Goal: Check status: Check status

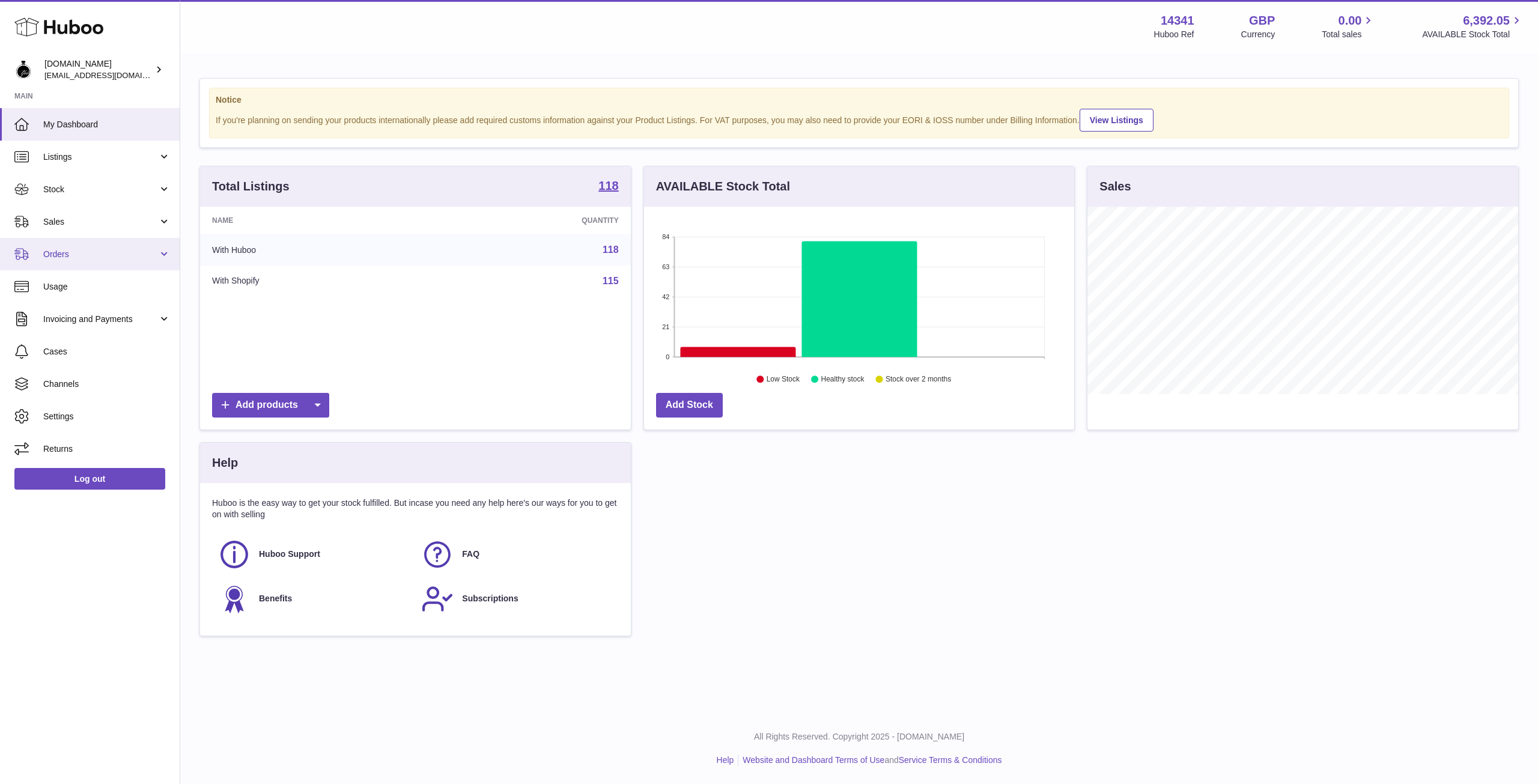
click at [77, 255] on span "Orders" at bounding box center [100, 254] width 115 height 12
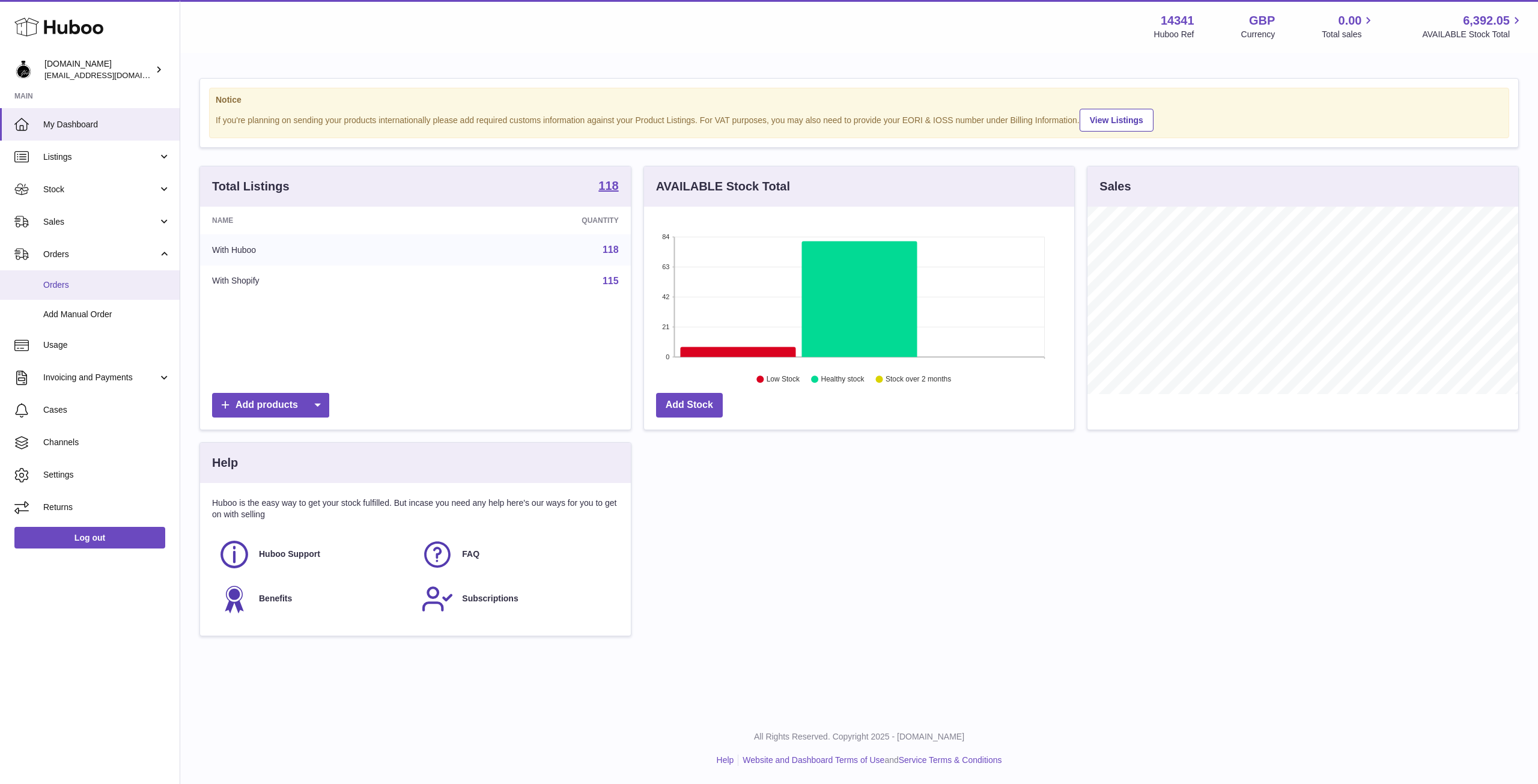
click at [76, 286] on span "Orders" at bounding box center [106, 285] width 127 height 12
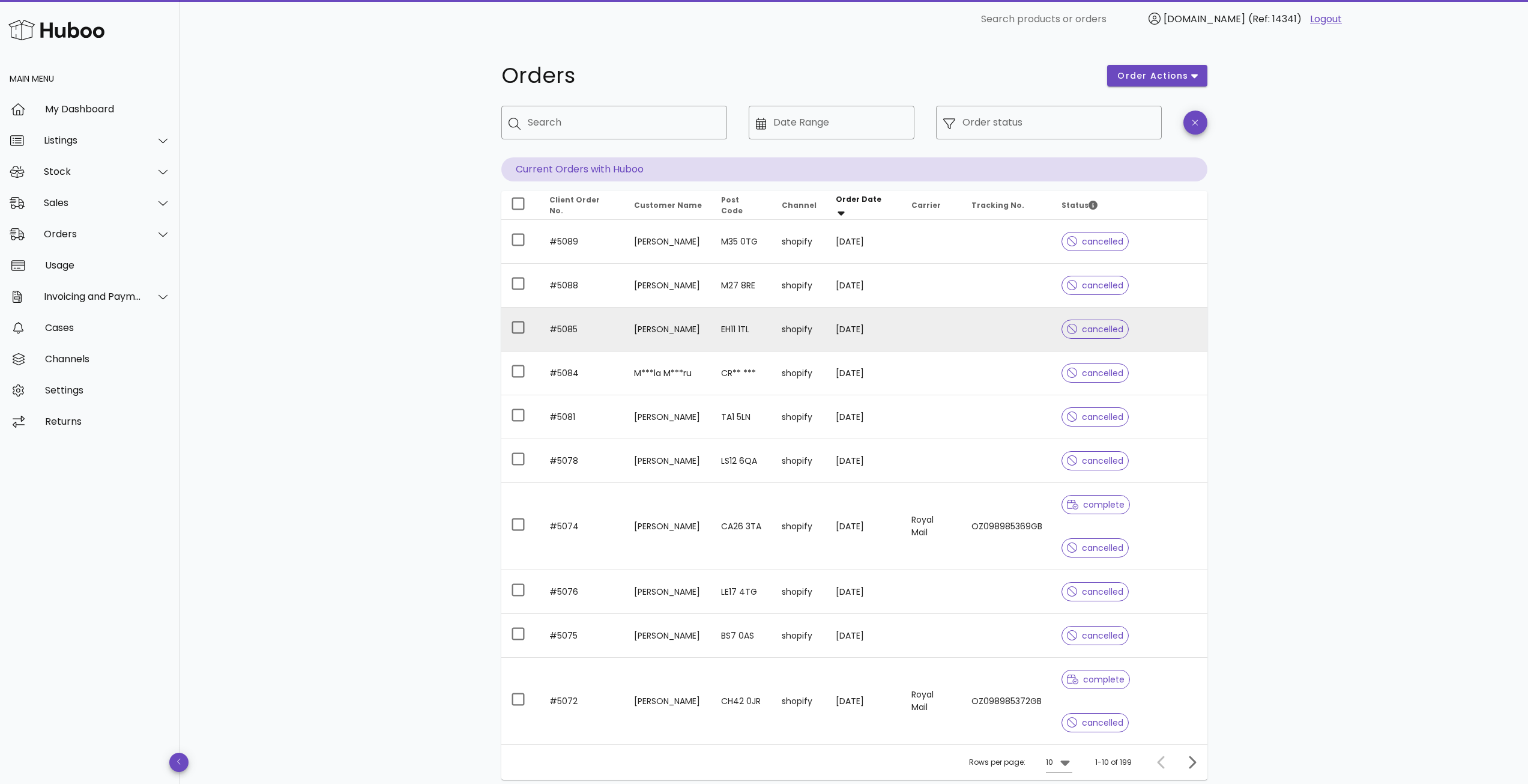
click at [573, 327] on td "#5085" at bounding box center [582, 329] width 85 height 44
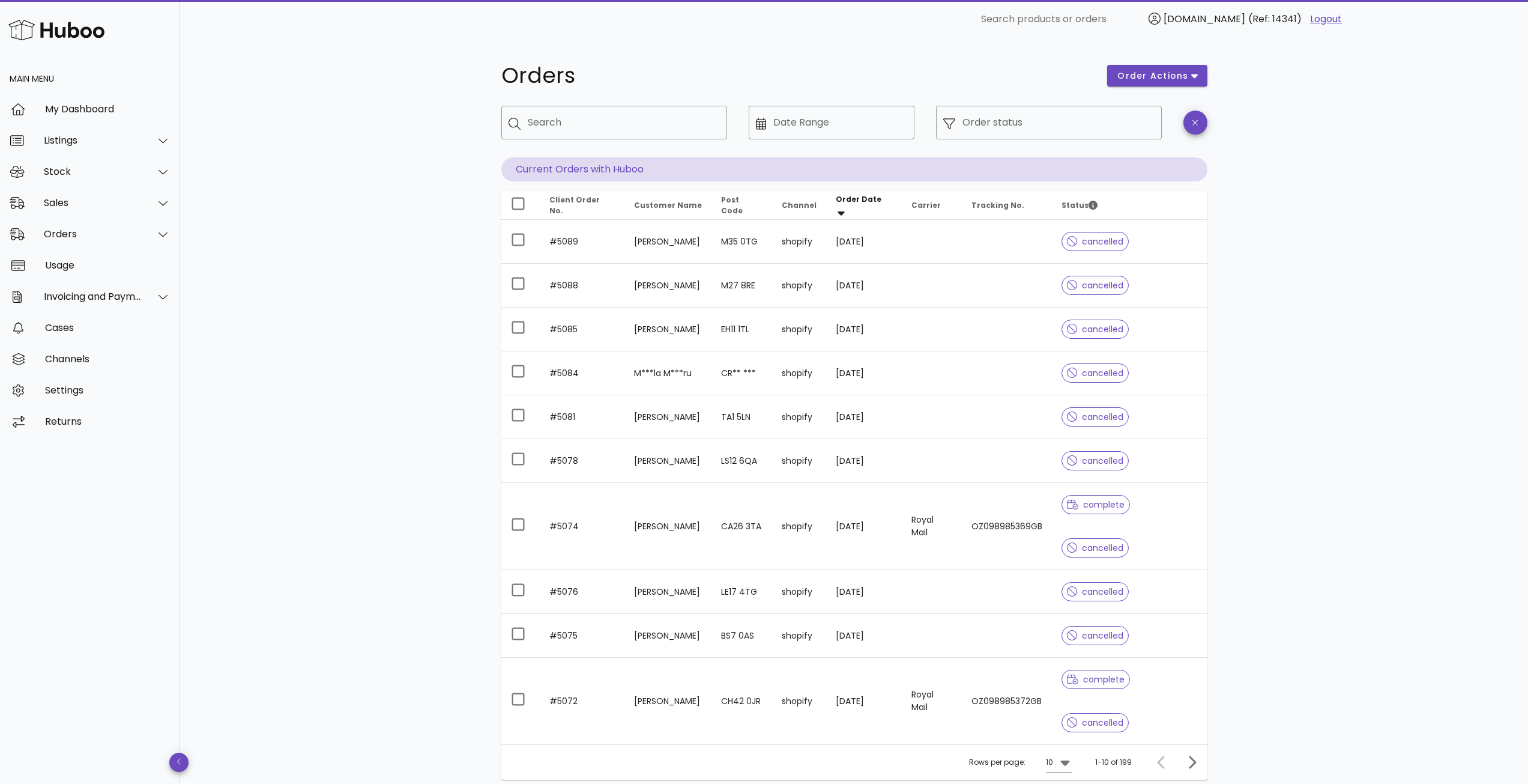
click at [612, 173] on p "Current Orders with Huboo" at bounding box center [854, 169] width 706 height 24
click at [1198, 72] on icon "button" at bounding box center [1195, 75] width 7 height 11
click at [1288, 95] on div "Orders order actions ​ Search ​ Date Range ​ Order status Current Orders with H…" at bounding box center [854, 457] width 1348 height 838
click at [89, 176] on div "Stock" at bounding box center [92, 171] width 98 height 12
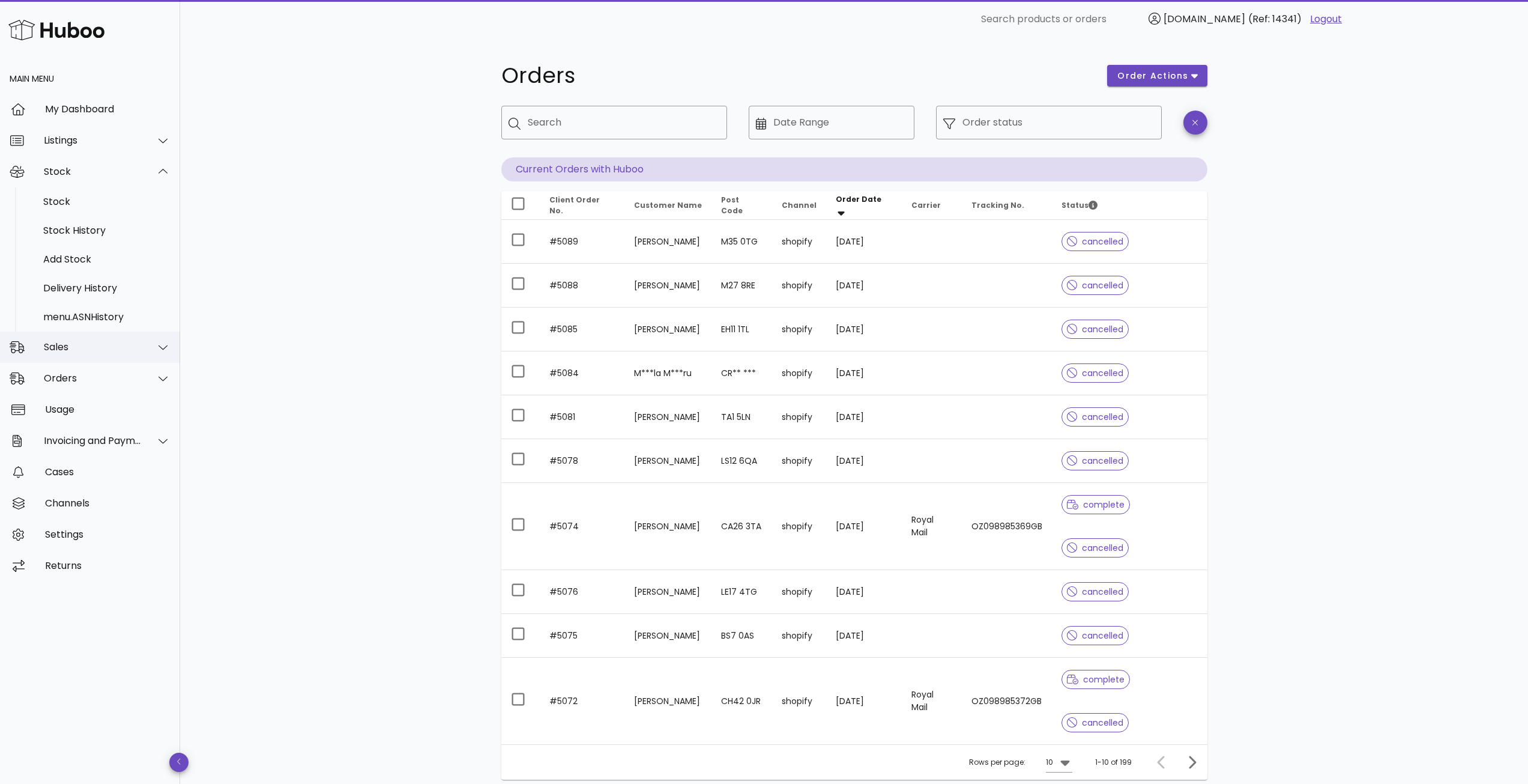
click at [87, 347] on div "Sales" at bounding box center [92, 347] width 98 height 12
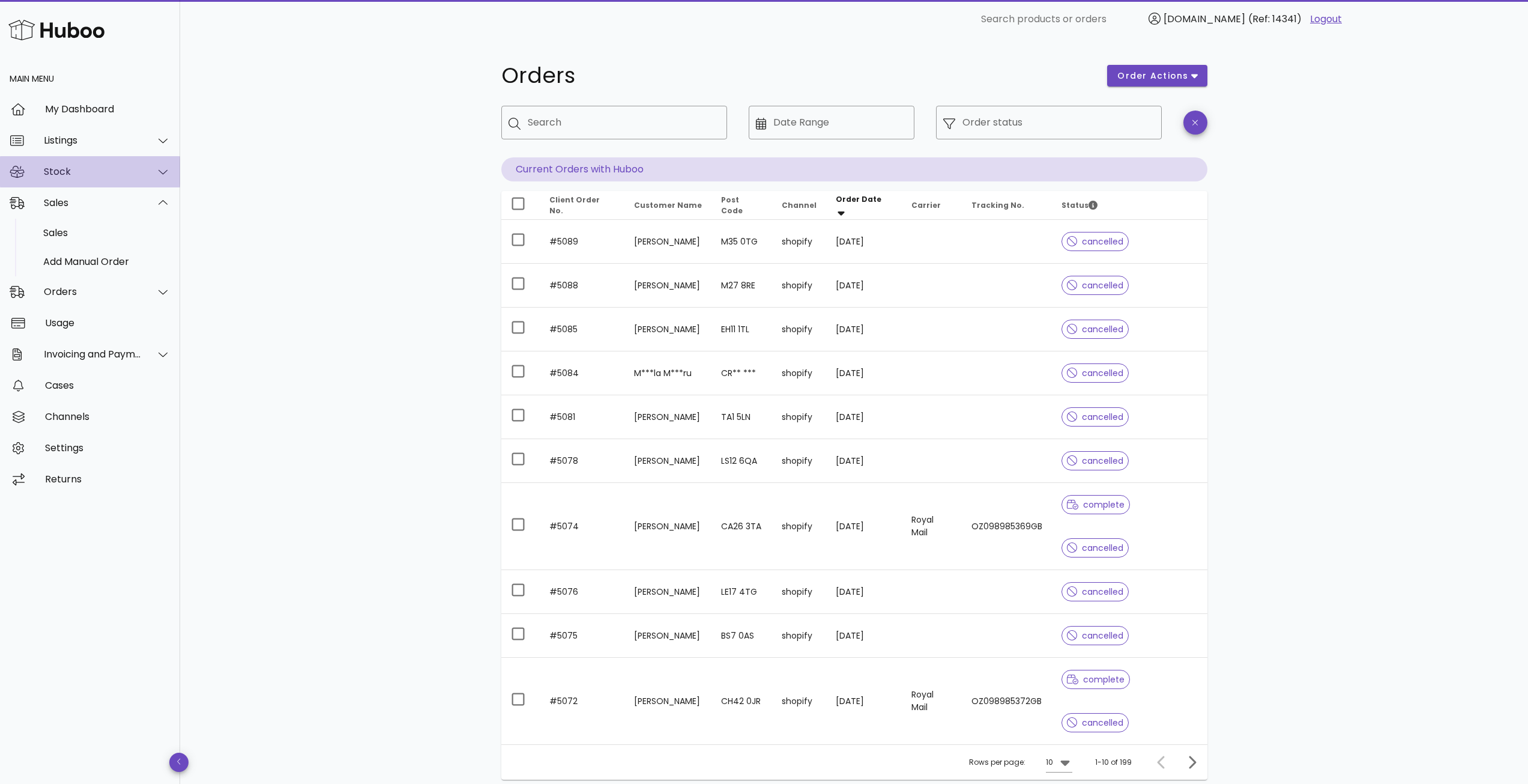
click at [162, 173] on icon at bounding box center [163, 173] width 9 height 5
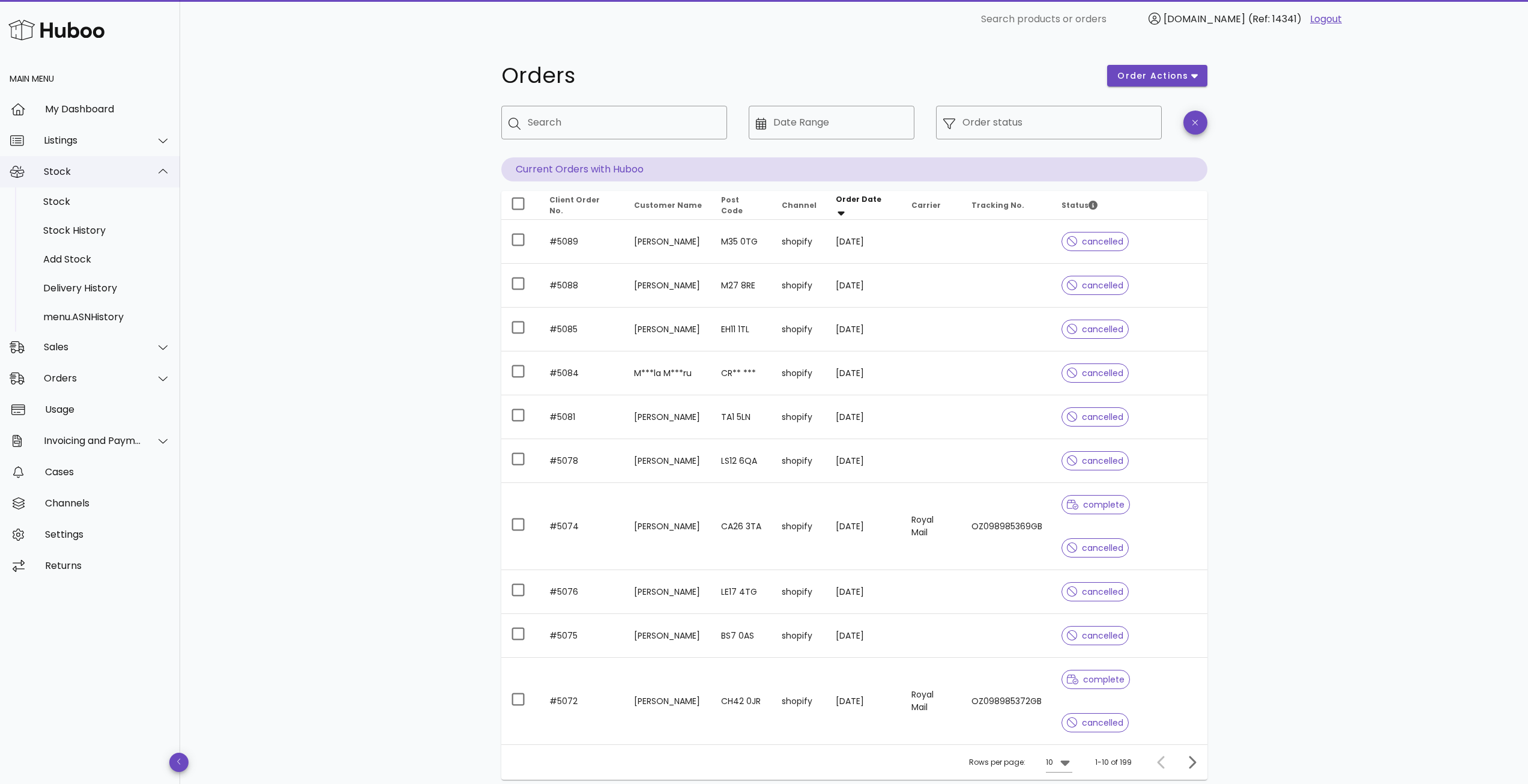
click at [162, 173] on icon at bounding box center [163, 172] width 9 height 11
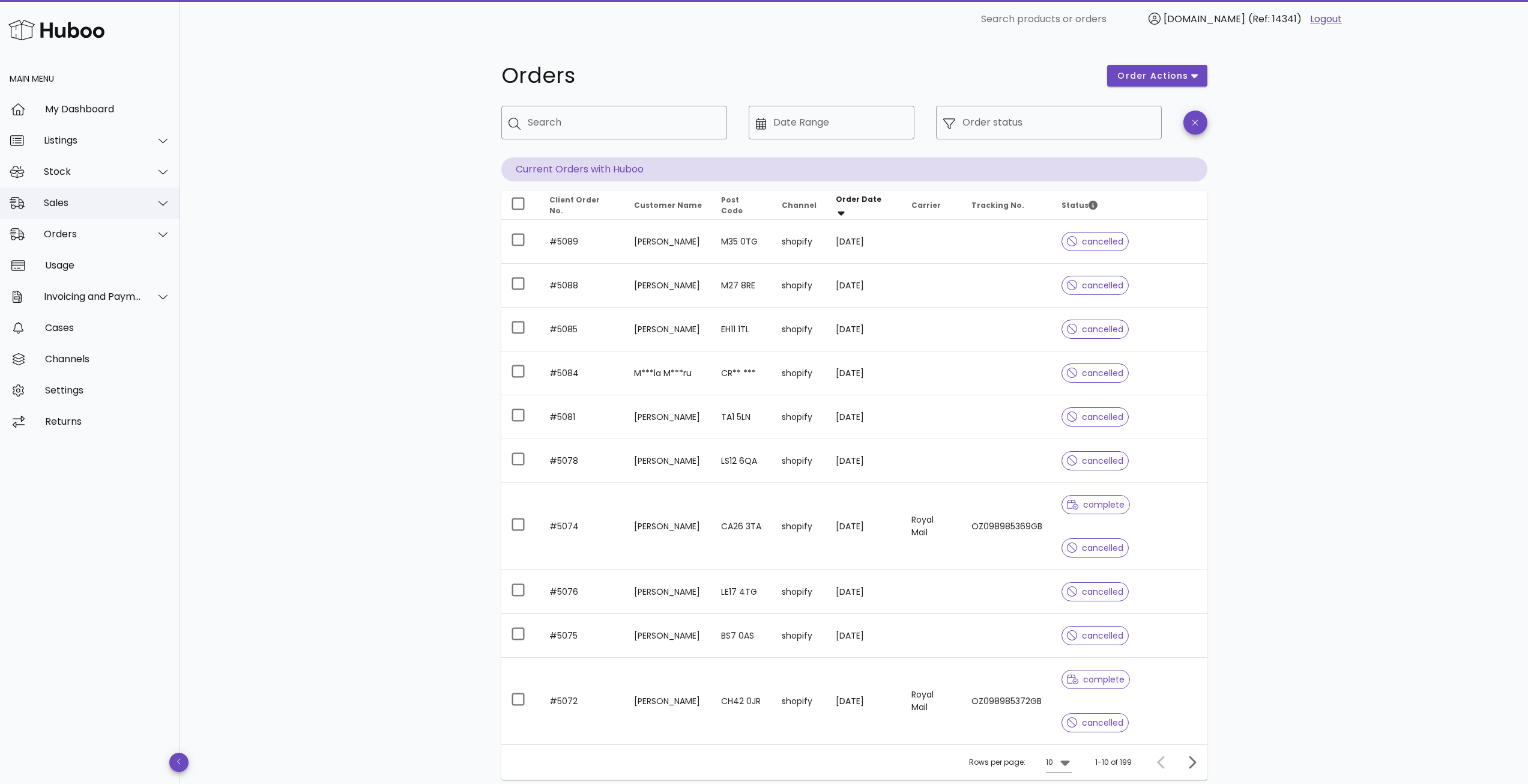
click at [122, 200] on div "Sales" at bounding box center [92, 203] width 98 height 12
click at [67, 232] on div "Sales" at bounding box center [106, 233] width 127 height 12
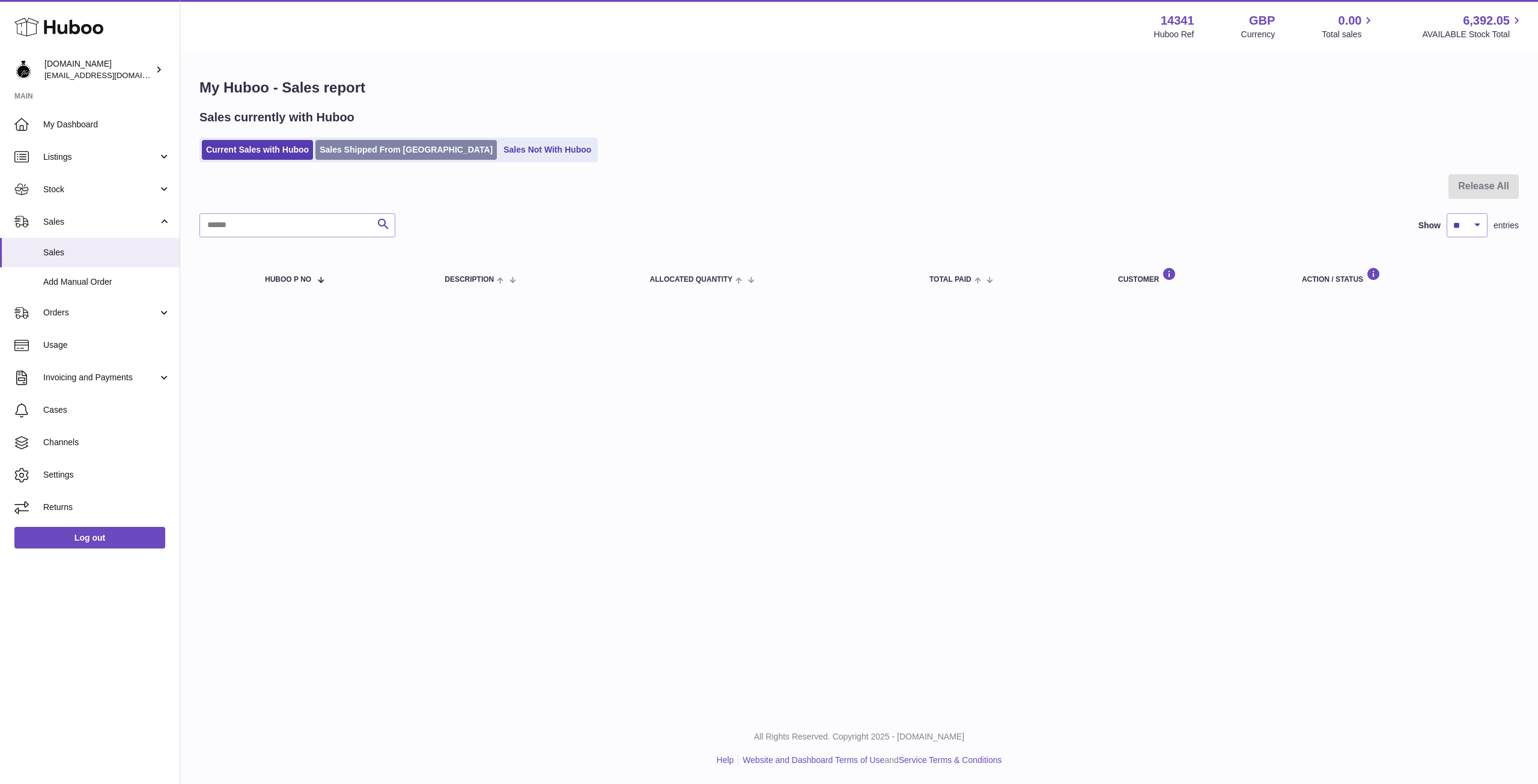
click at [364, 152] on link "Sales Shipped From [GEOGRAPHIC_DATA]" at bounding box center [405, 150] width 181 height 20
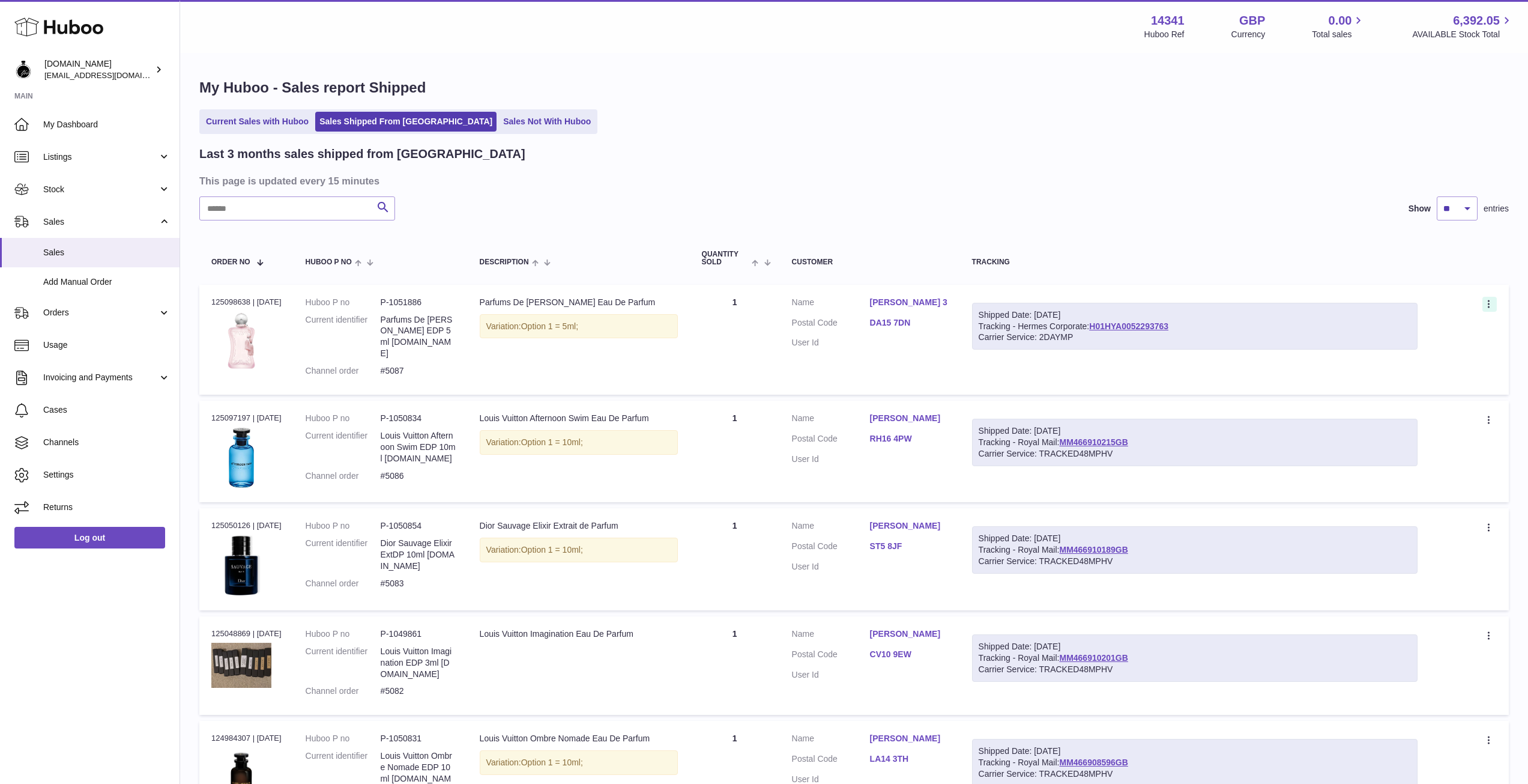
click at [1485, 302] on icon at bounding box center [1490, 305] width 14 height 12
